Goal: Information Seeking & Learning: Learn about a topic

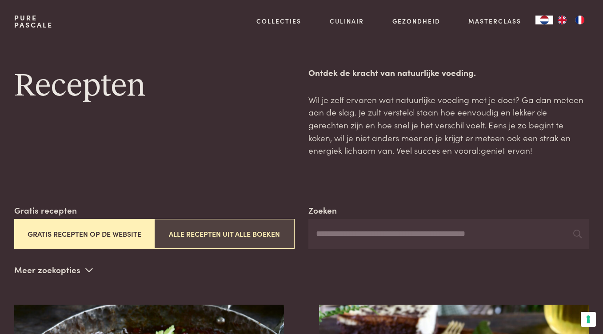
click at [213, 231] on button "Alle recepten uit alle boeken" at bounding box center [224, 234] width 140 height 30
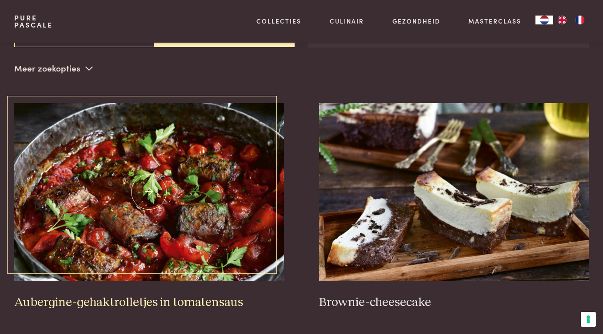
scroll to position [202, 0]
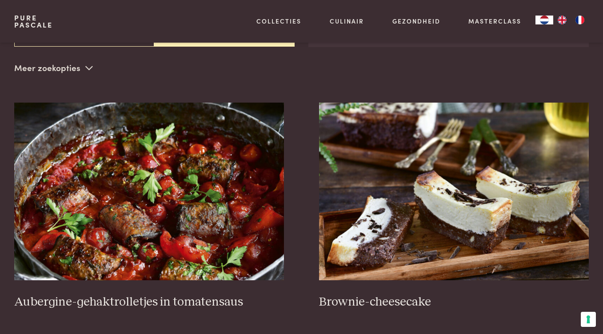
click at [56, 69] on p "Meer zoekopties" at bounding box center [53, 67] width 79 height 13
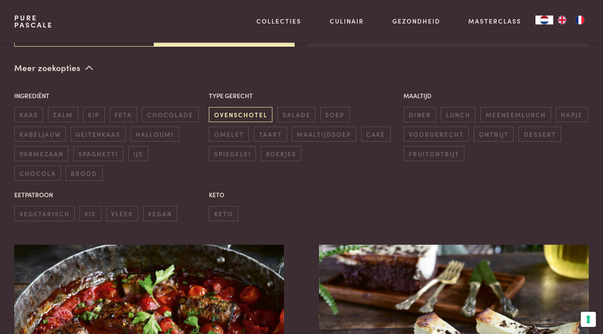
click at [225, 111] on span "ovenschotel" at bounding box center [241, 114] width 64 height 15
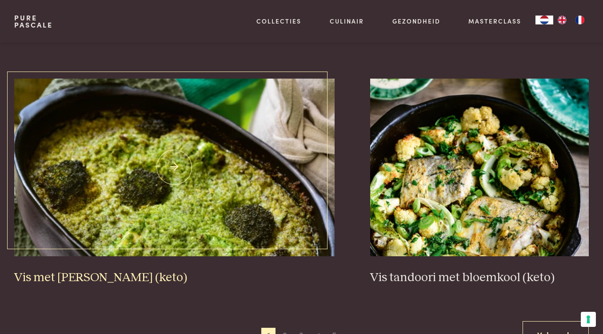
scroll to position [1643, 0]
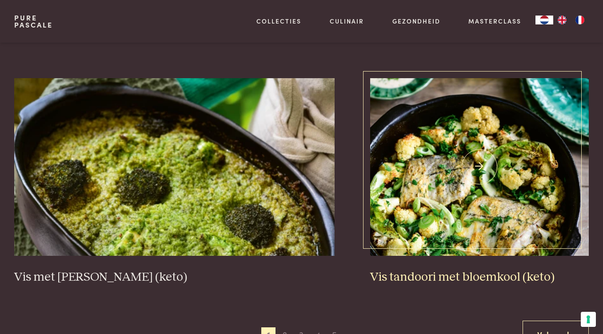
click at [478, 159] on img at bounding box center [479, 167] width 219 height 178
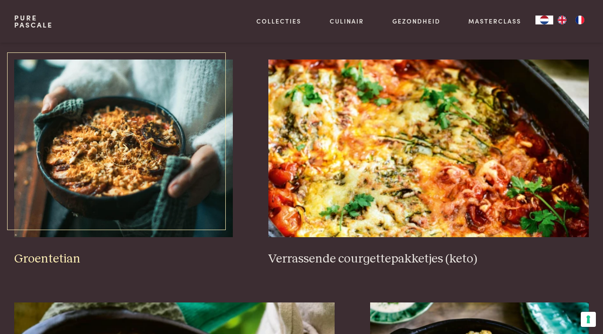
scroll to position [1416, 0]
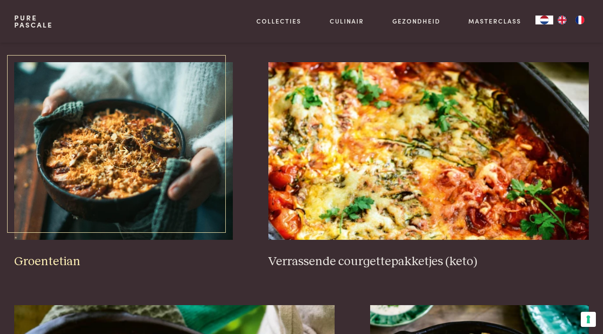
click at [123, 143] on img at bounding box center [123, 151] width 219 height 178
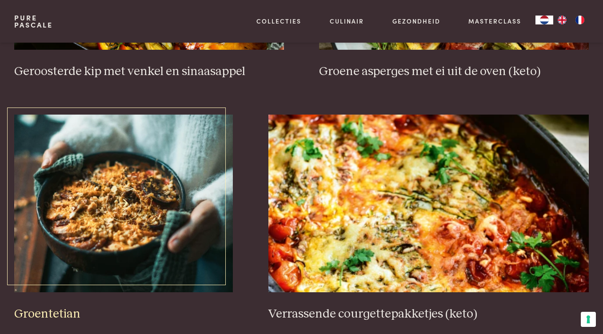
scroll to position [1363, 0]
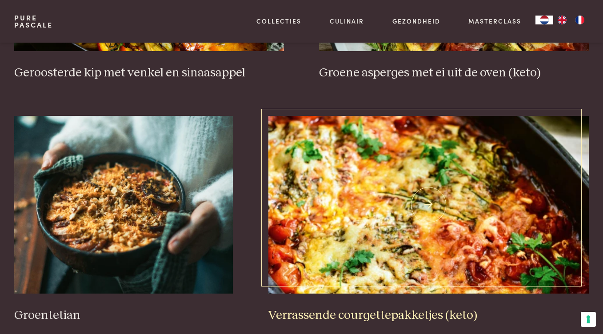
click at [428, 196] on img at bounding box center [428, 205] width 320 height 178
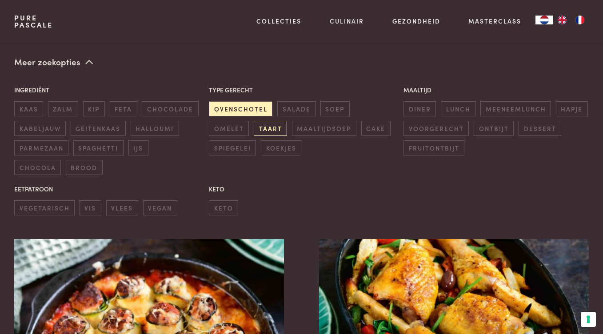
scroll to position [210, 0]
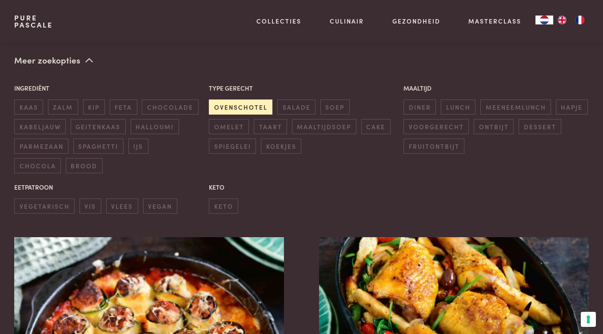
click at [238, 103] on span "ovenschotel" at bounding box center [241, 107] width 64 height 15
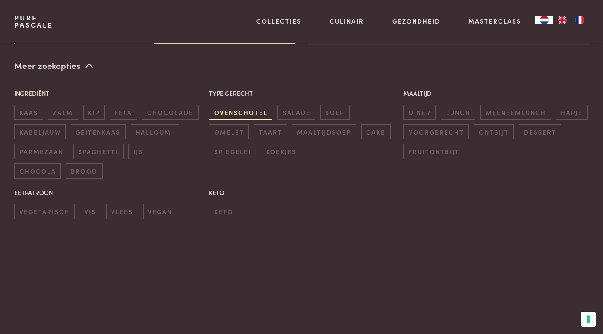
scroll to position [202, 0]
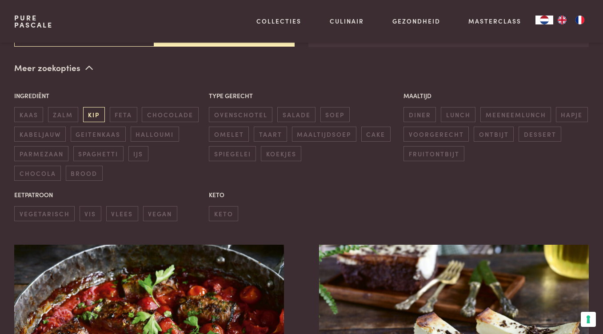
click at [96, 111] on span "kip" at bounding box center [94, 114] width 22 height 15
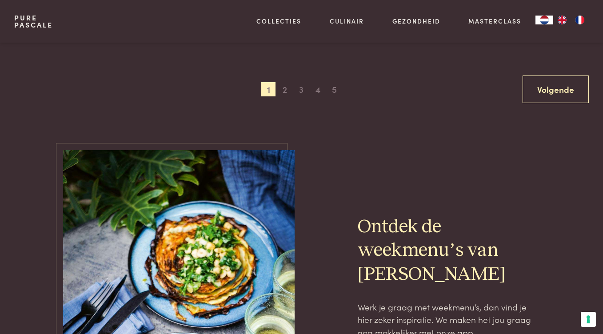
scroll to position [1878, 0]
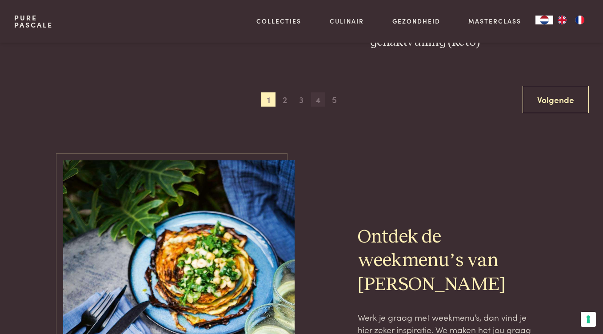
click at [318, 94] on span "4" at bounding box center [318, 99] width 14 height 14
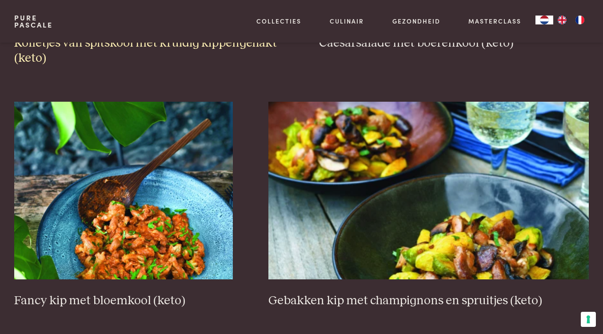
scroll to position [604, 0]
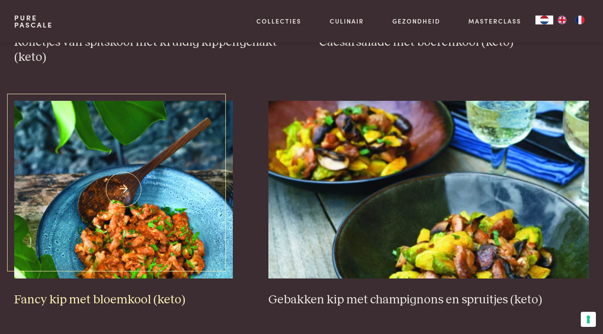
click at [123, 183] on img at bounding box center [123, 190] width 219 height 178
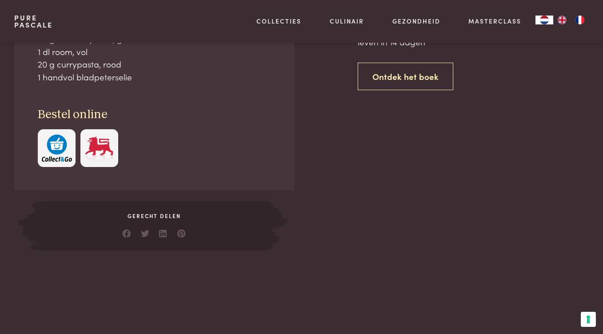
scroll to position [427, 0]
